Goal: Use online tool/utility: Utilize a website feature to perform a specific function

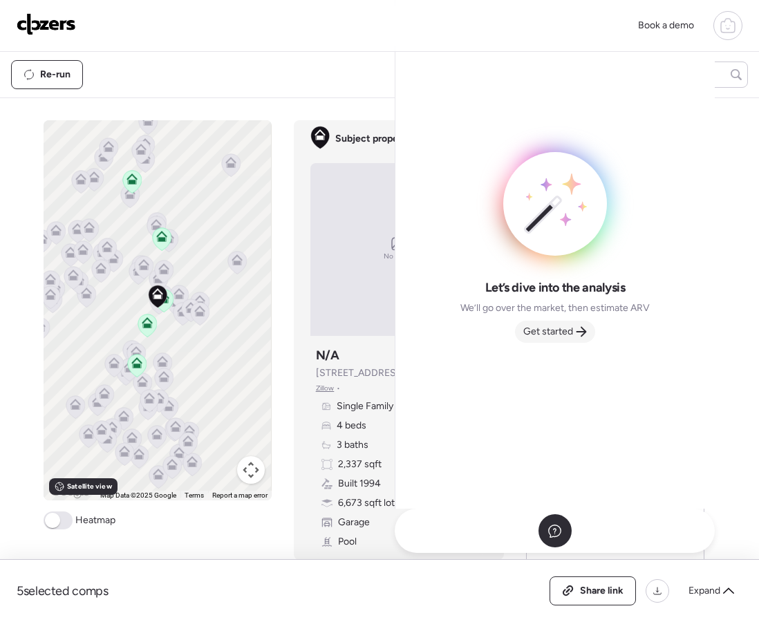
click at [560, 333] on span "Get started" at bounding box center [548, 332] width 50 height 14
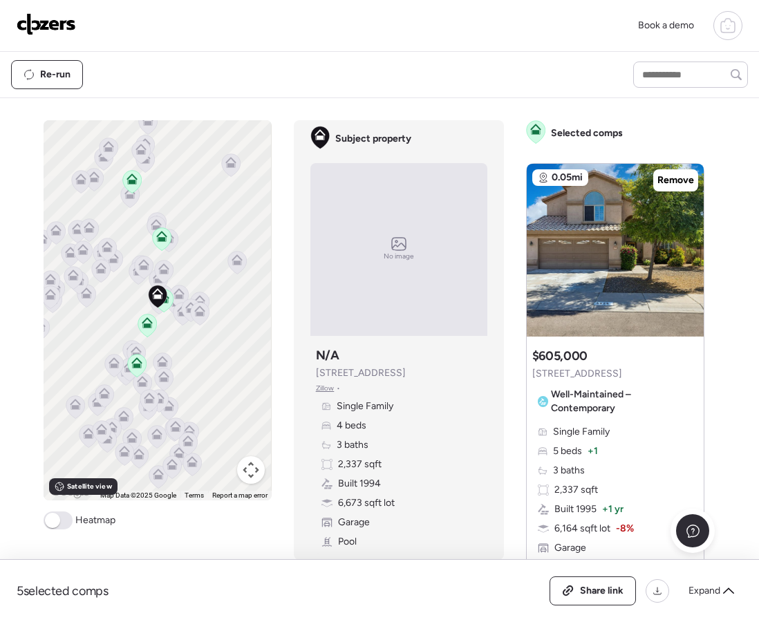
drag, startPoint x: 593, startPoint y: 583, endPoint x: 593, endPoint y: 573, distance: 10.4
click at [592, 583] on div "Share link" at bounding box center [592, 591] width 85 height 28
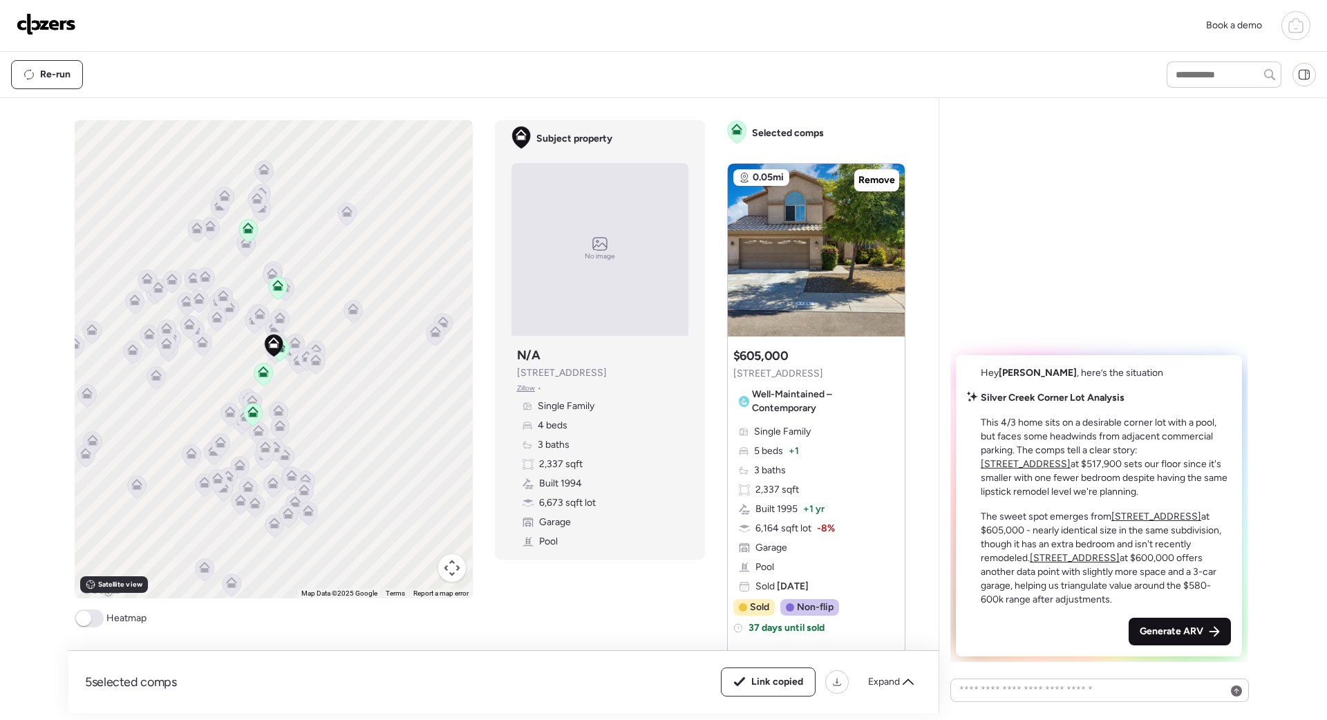
click at [758, 621] on span "Generate ARV" at bounding box center [1172, 632] width 64 height 14
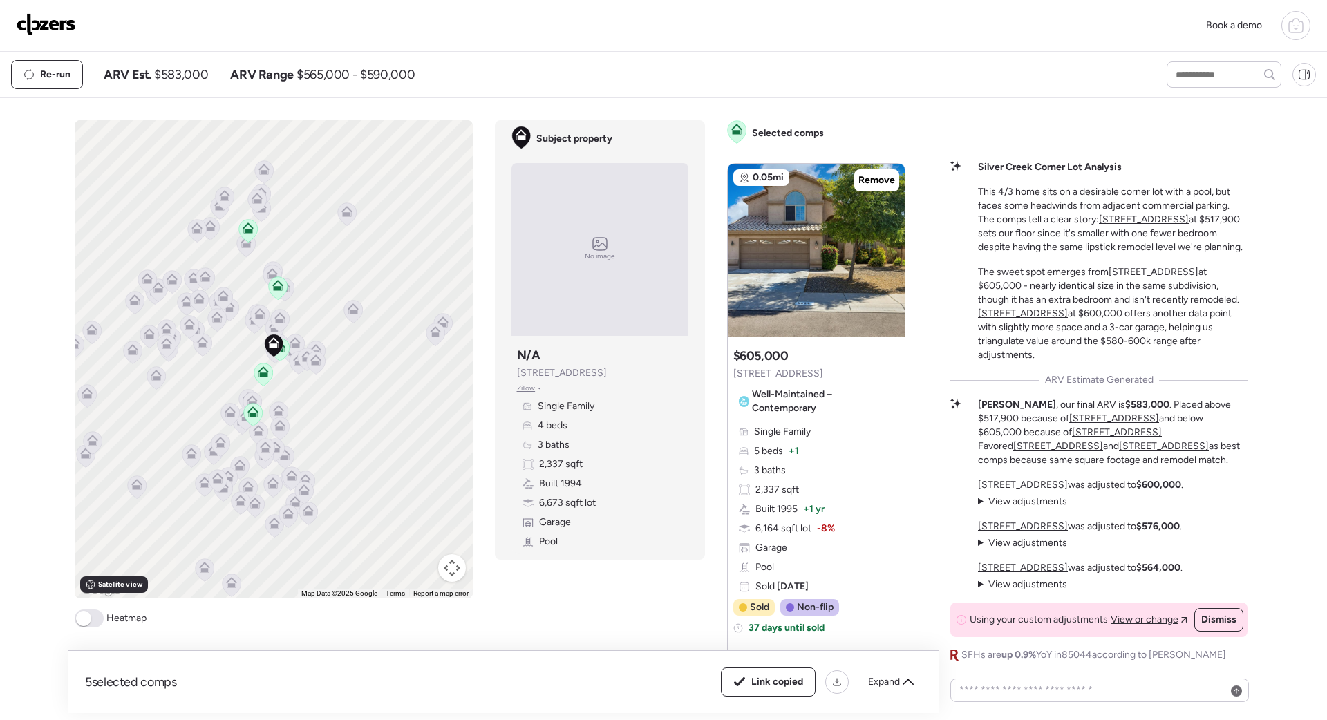
click at [55, 29] on img at bounding box center [46, 24] width 59 height 22
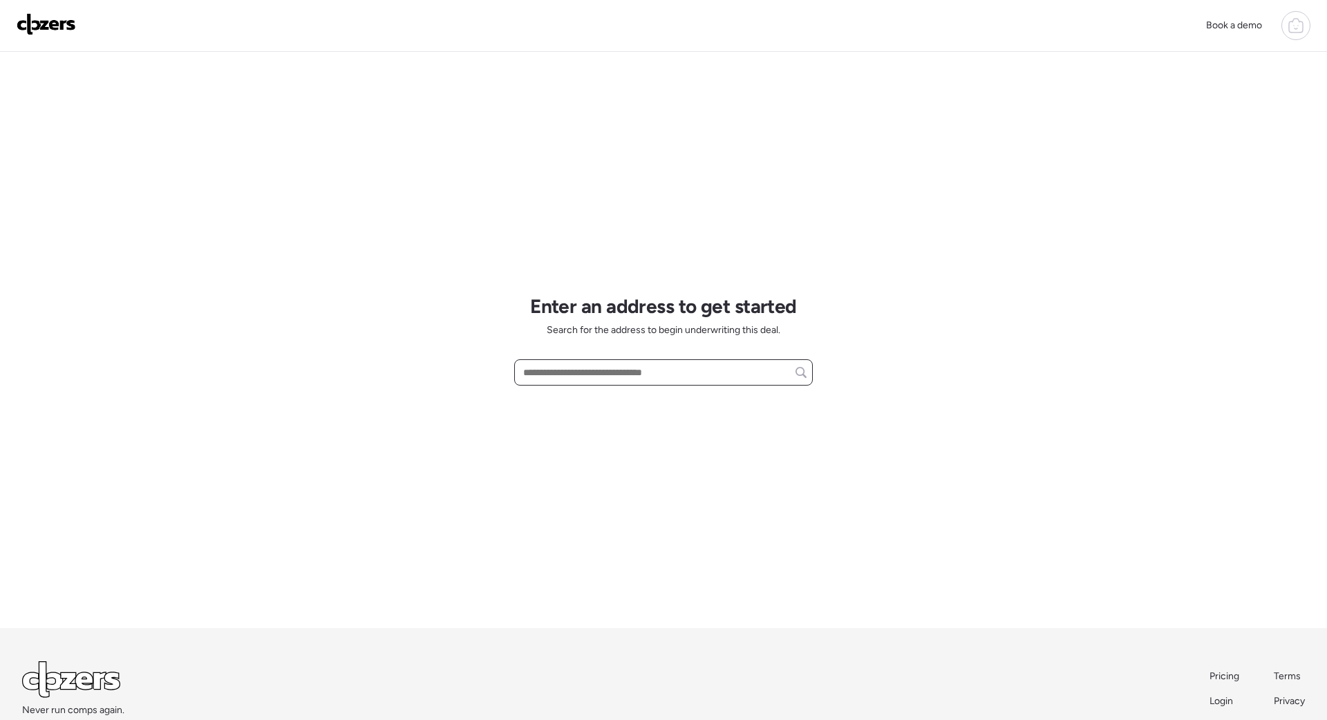
click at [539, 380] on input "text" at bounding box center [664, 372] width 286 height 19
paste input "**********"
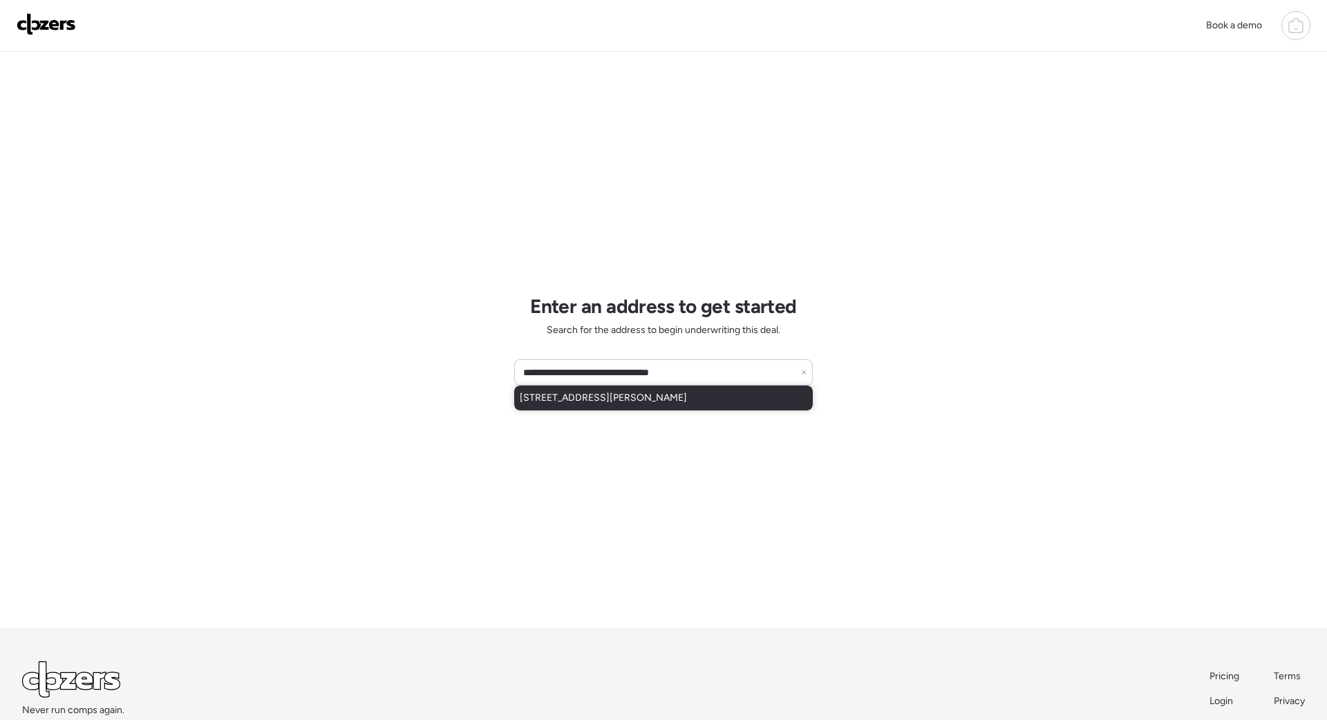
click at [554, 404] on span "8532 W Sonora St, Tolleson, AZ, 85353" at bounding box center [603, 398] width 167 height 14
type input "**********"
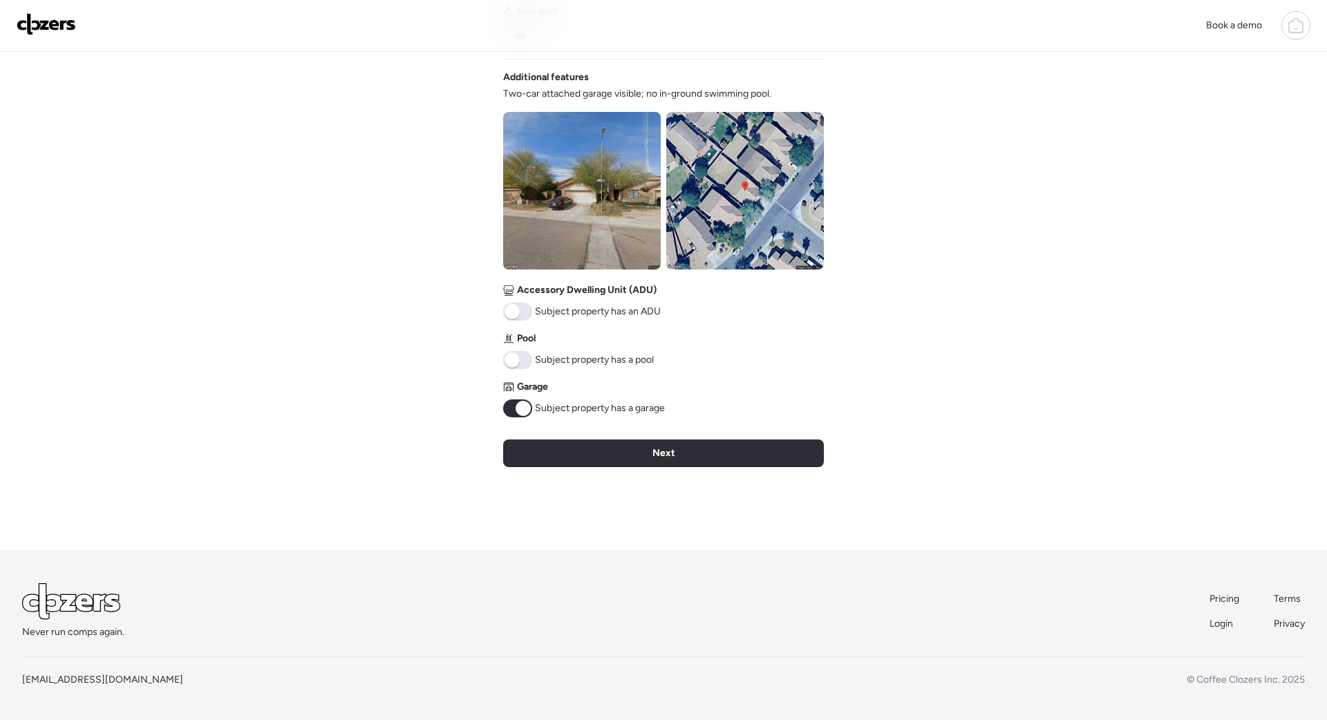
click at [652, 454] on div "Next" at bounding box center [663, 454] width 321 height 28
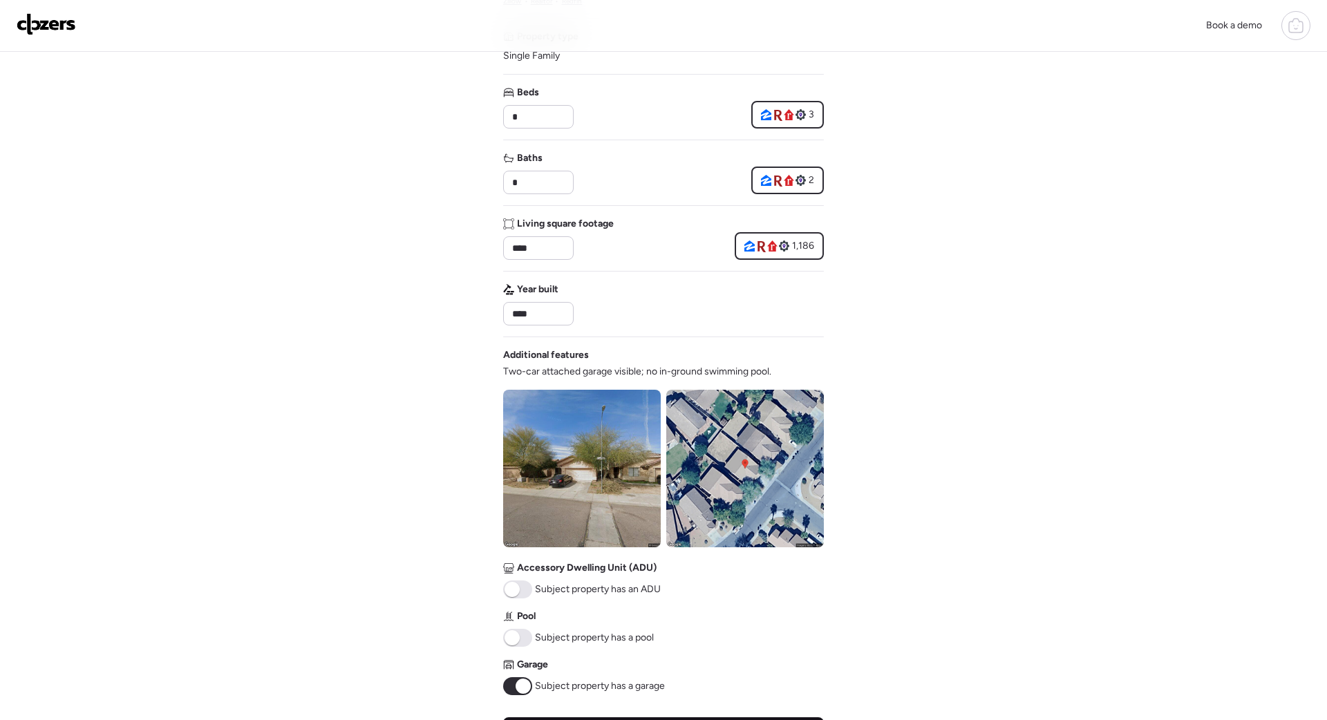
click at [652, 454] on div "Verify basic info Please verify that our data for this property is correct. Add…" at bounding box center [663, 354] width 321 height 947
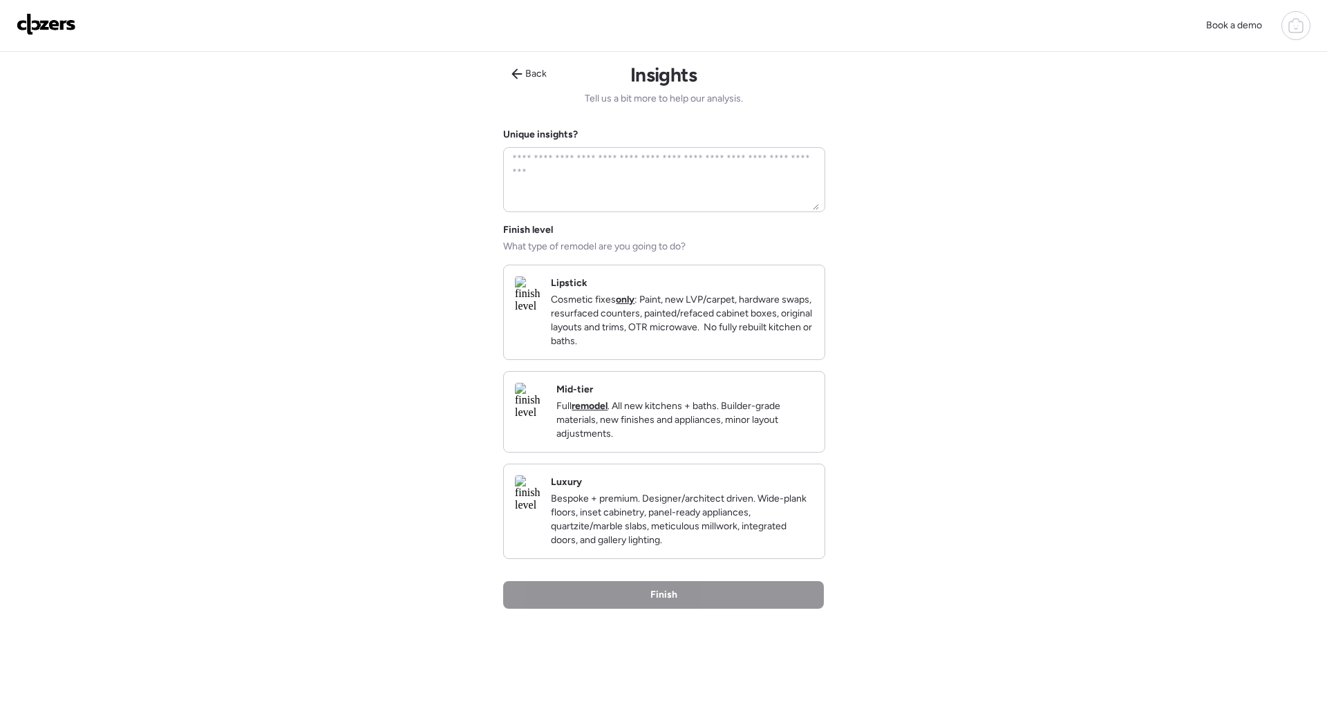
click at [678, 343] on p "Cosmetic fixes only : Paint, new LVP/carpet, hardware swaps, resurfaced counter…" at bounding box center [682, 320] width 263 height 55
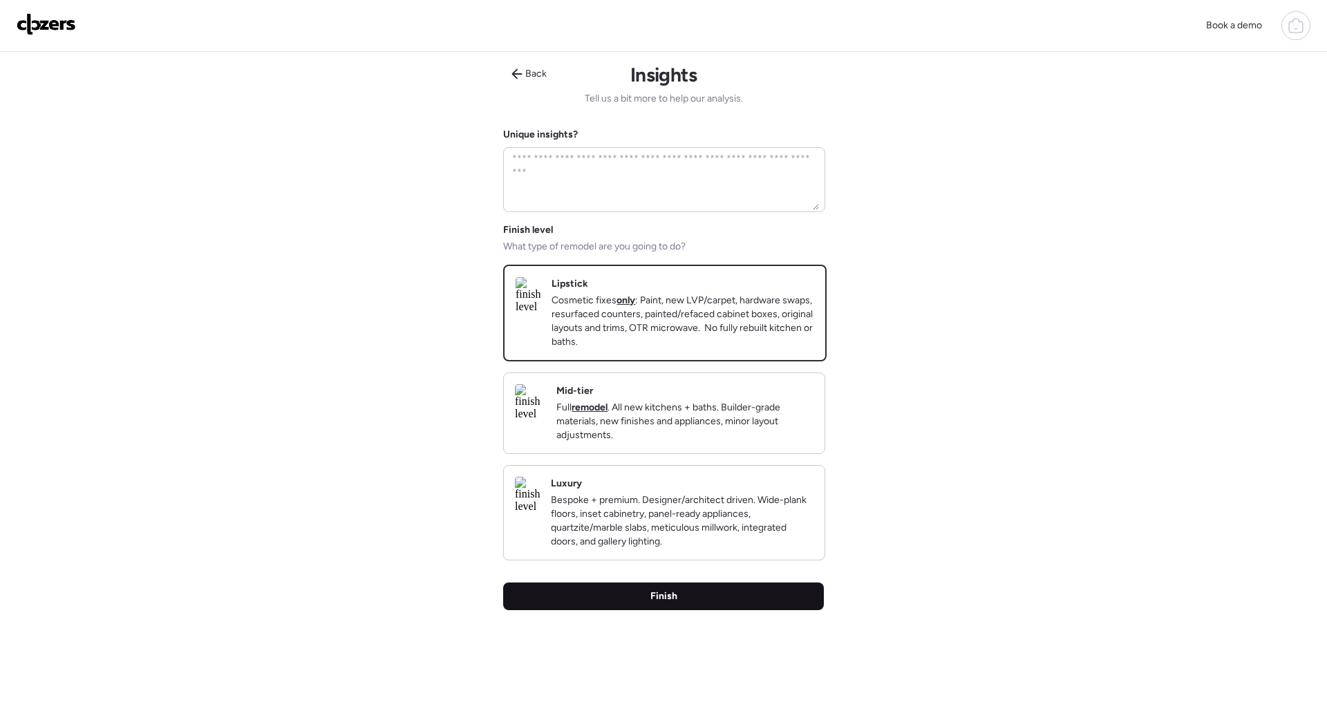
click at [679, 610] on div "Finish" at bounding box center [663, 597] width 321 height 28
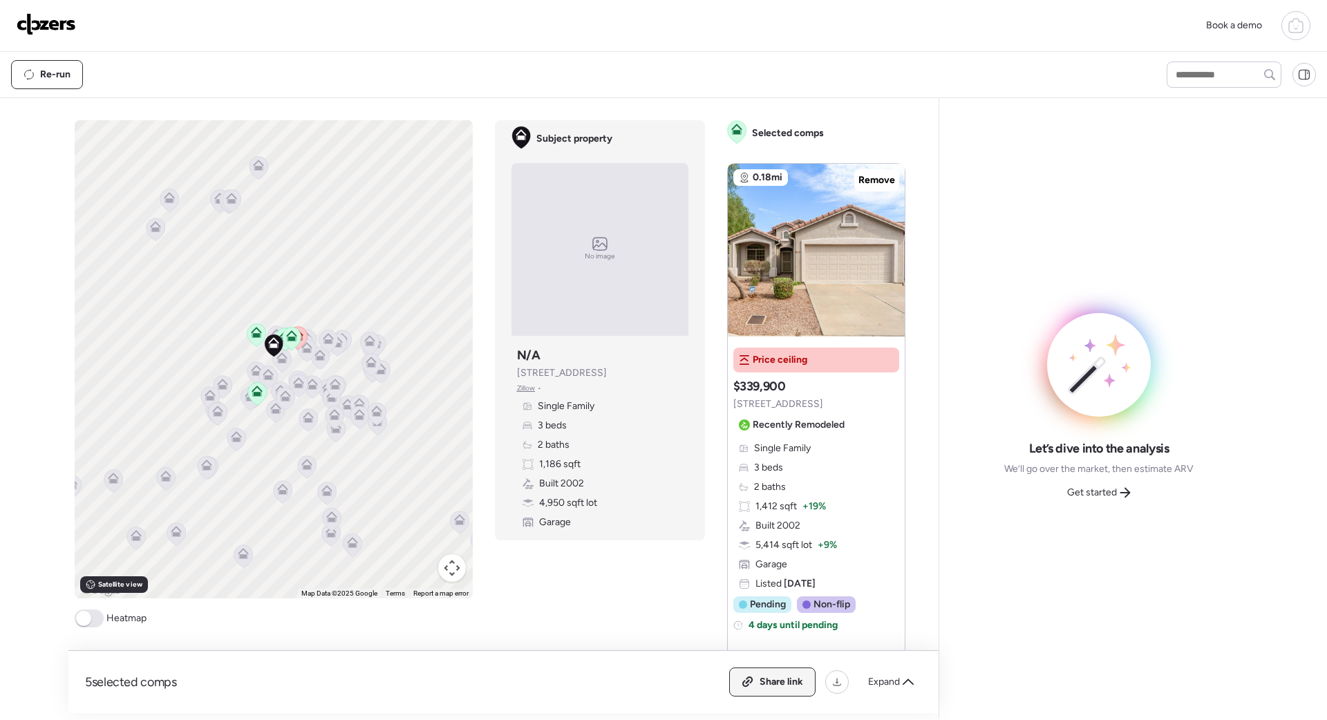
click at [760, 673] on div "Share link" at bounding box center [772, 683] width 85 height 28
click at [1067, 496] on span "Get started" at bounding box center [1092, 493] width 50 height 14
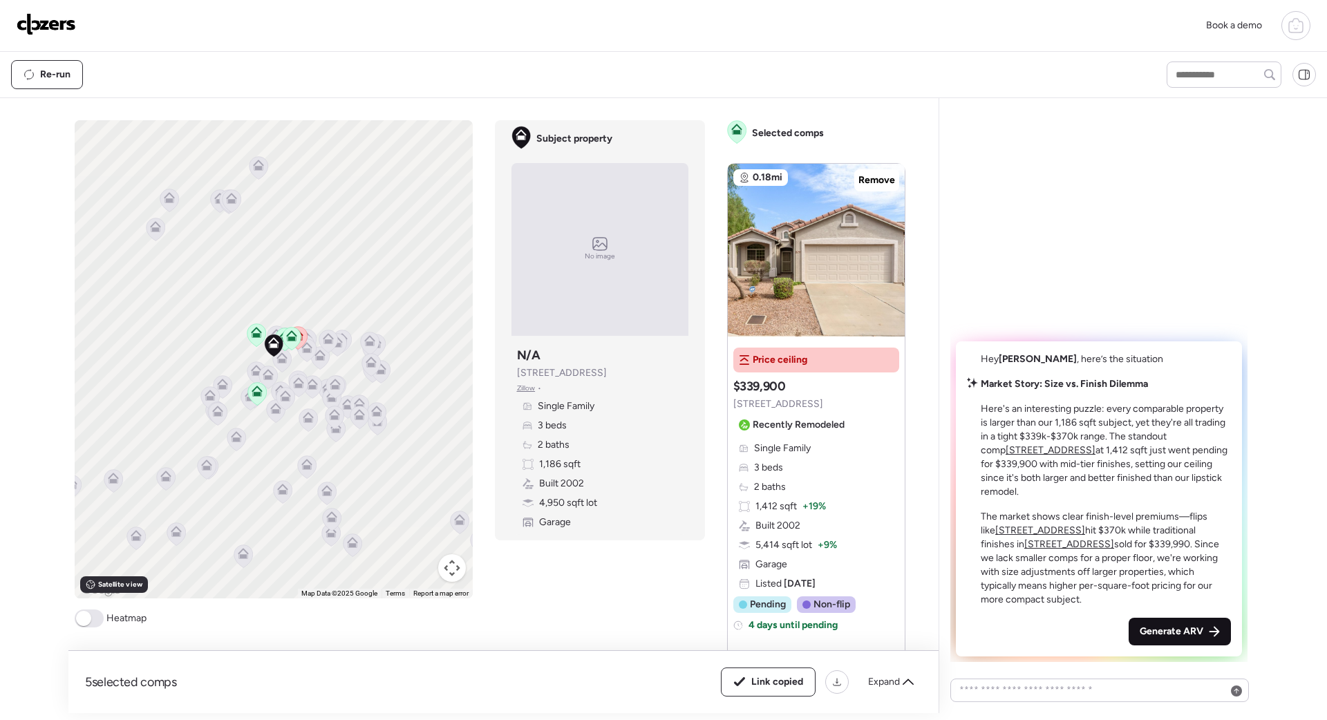
drag, startPoint x: 1136, startPoint y: 624, endPoint x: 1121, endPoint y: 621, distance: 15.6
click at [1135, 624] on div "Generate ARV" at bounding box center [1180, 632] width 102 height 28
